Goal: Transaction & Acquisition: Subscribe to service/newsletter

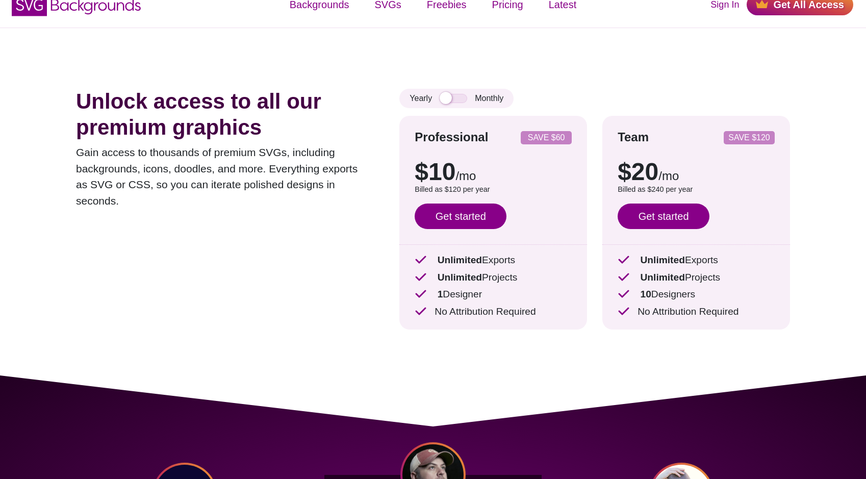
scroll to position [14, 0]
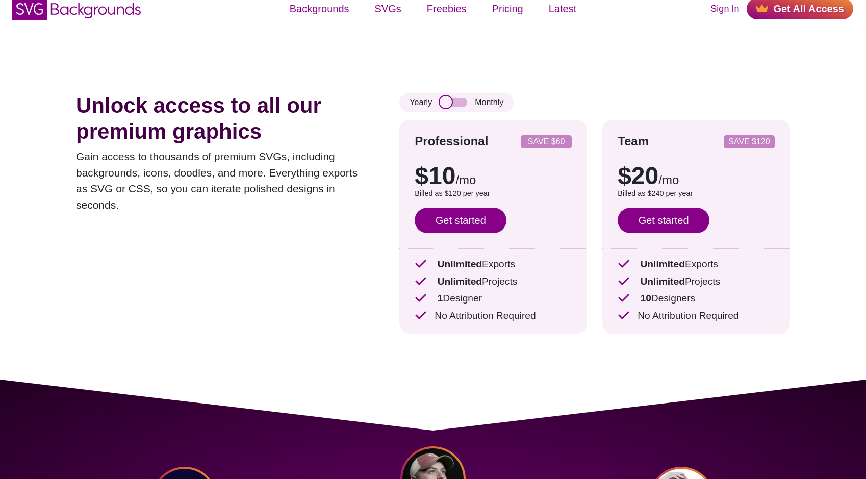
click at [452, 101] on input "checkbox" at bounding box center [453, 102] width 28 height 9
checkbox input "true"
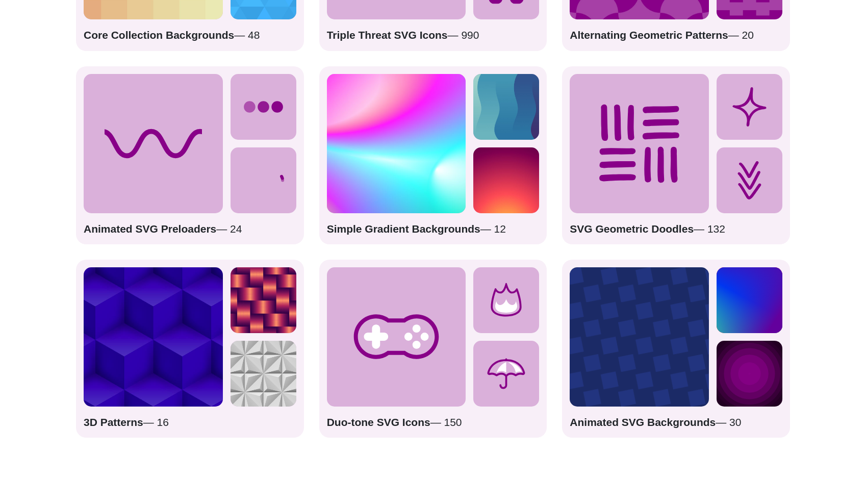
scroll to position [1597, 0]
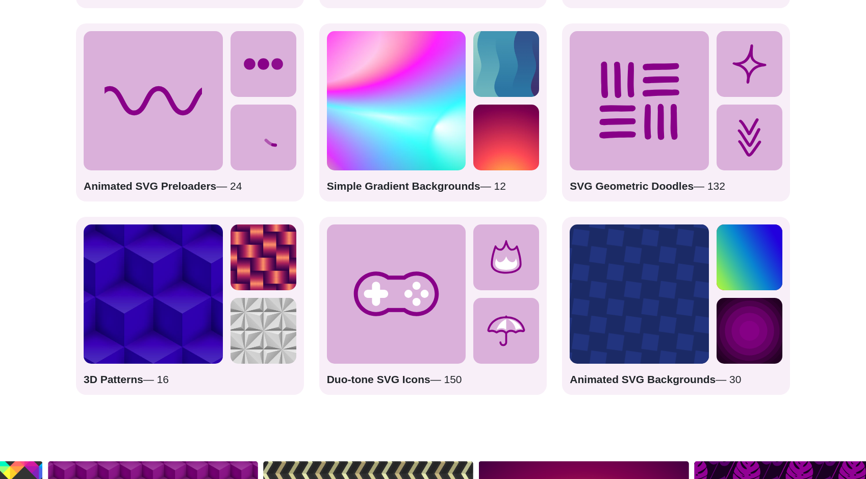
click at [437, 93] on img at bounding box center [396, 100] width 139 height 139
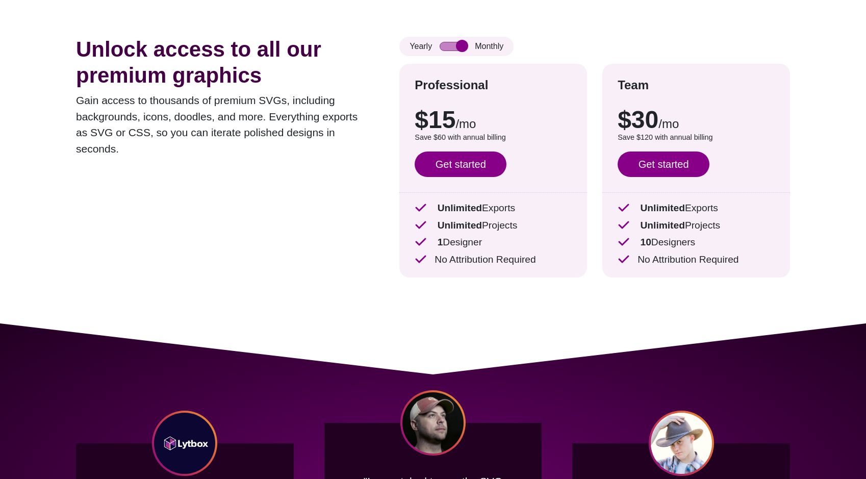
scroll to position [0, 0]
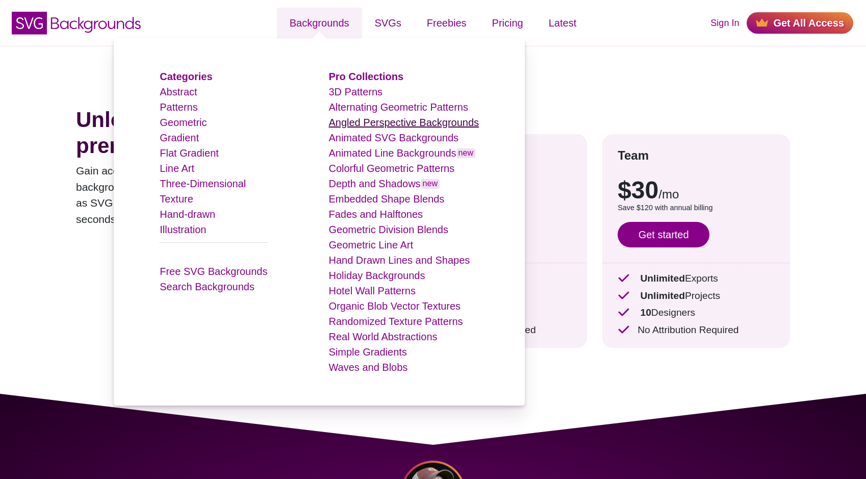
click at [370, 122] on link "Angled Perspective Backgrounds" at bounding box center [403, 122] width 150 height 11
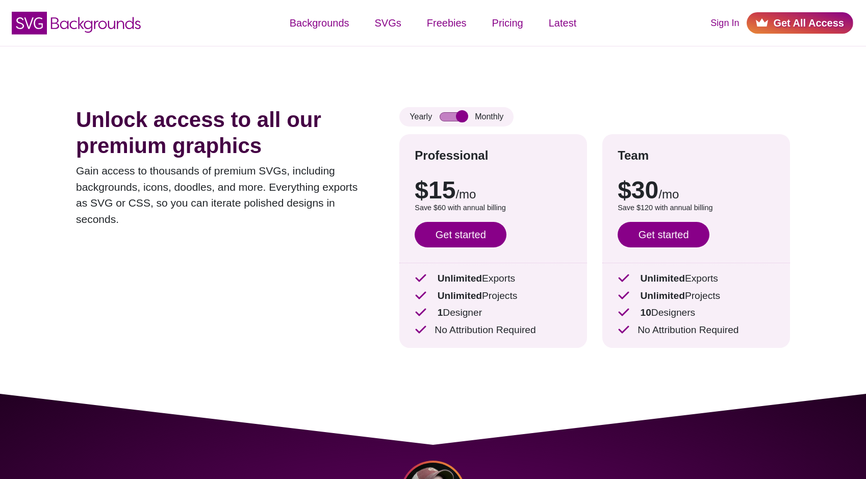
click at [801, 16] on link "Get All Access" at bounding box center [799, 22] width 107 height 21
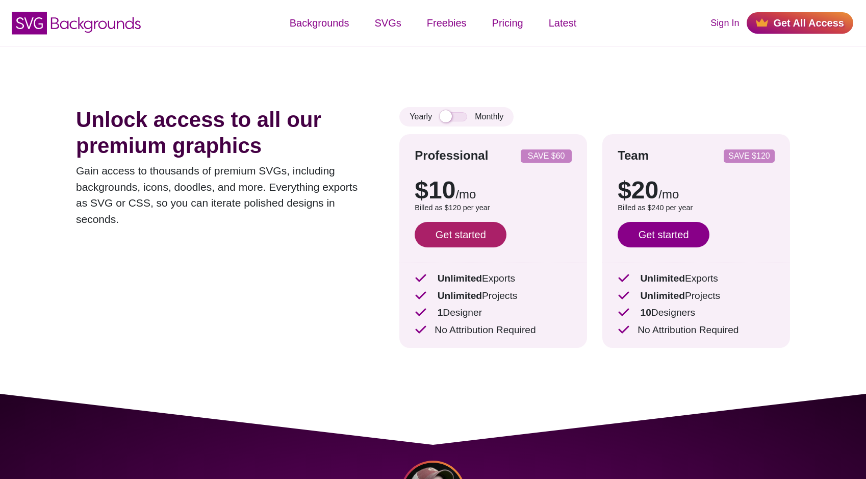
click at [467, 242] on link "Get started" at bounding box center [460, 234] width 92 height 25
click at [462, 117] on input "checkbox" at bounding box center [453, 116] width 28 height 9
checkbox input "true"
click at [465, 238] on link "Get started" at bounding box center [460, 234] width 92 height 25
